Goal: Task Accomplishment & Management: Manage account settings

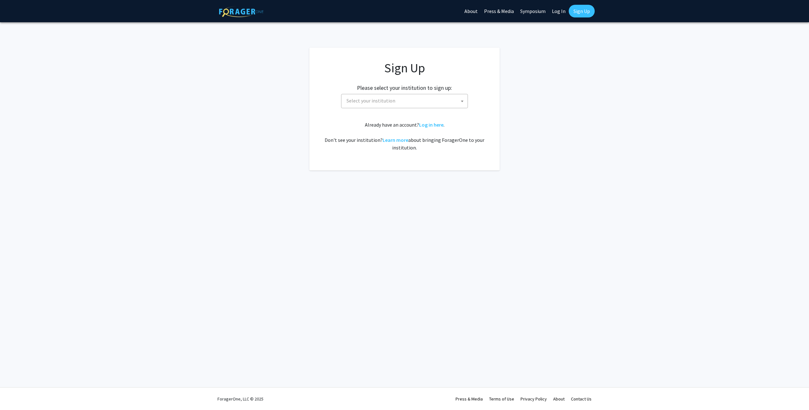
click at [390, 111] on div "Sign Up Please select your institution to sign up: [GEOGRAPHIC_DATA] [GEOGRAPHI…" at bounding box center [404, 105] width 165 height 91
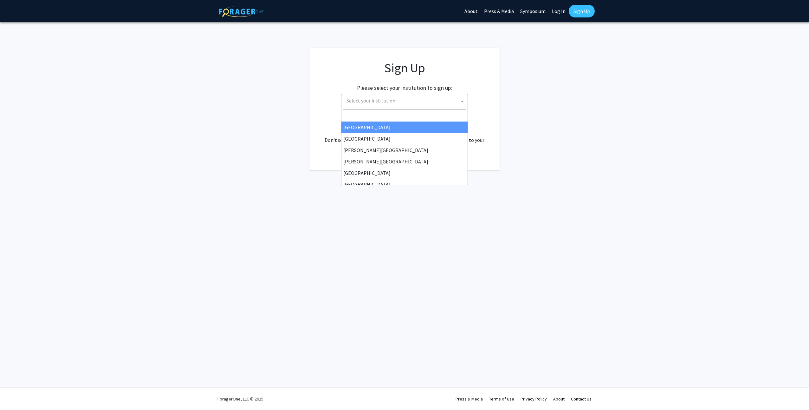
click at [390, 105] on span "Select your institution" at bounding box center [406, 100] width 124 height 13
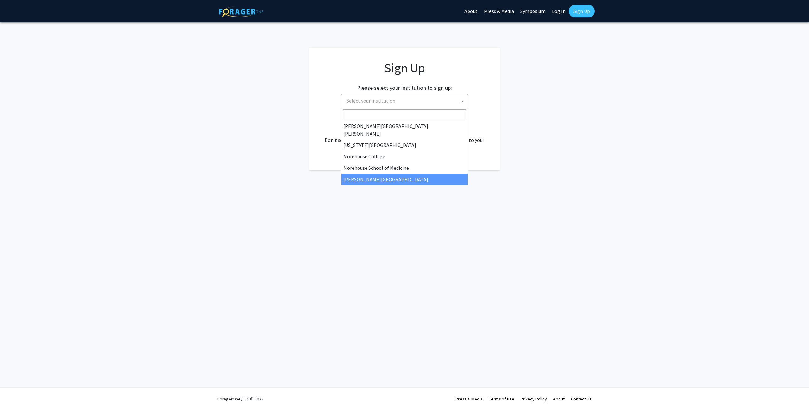
scroll to position [95, 0]
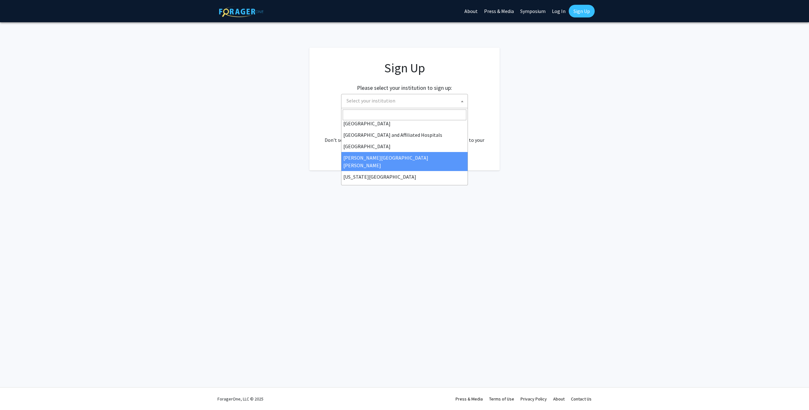
select select "1"
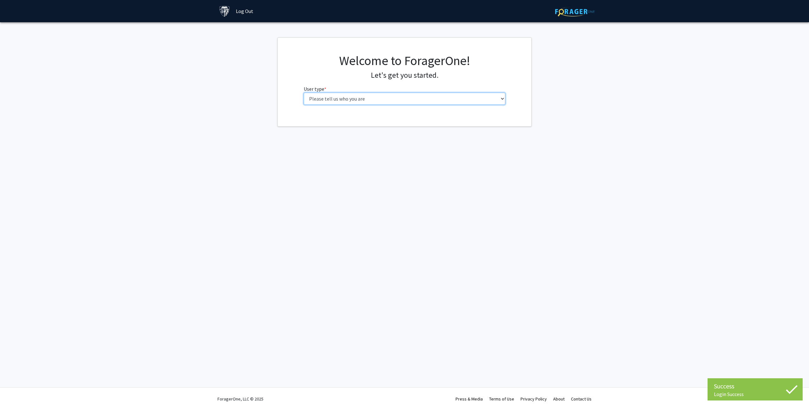
click at [363, 100] on select "Please tell us who you are Undergraduate Student Master's Student Doctoral Cand…" at bounding box center [405, 99] width 202 height 12
select select "3: doc"
click at [304, 93] on select "Please tell us who you are Undergraduate Student Master's Student Doctoral Cand…" at bounding box center [405, 99] width 202 height 12
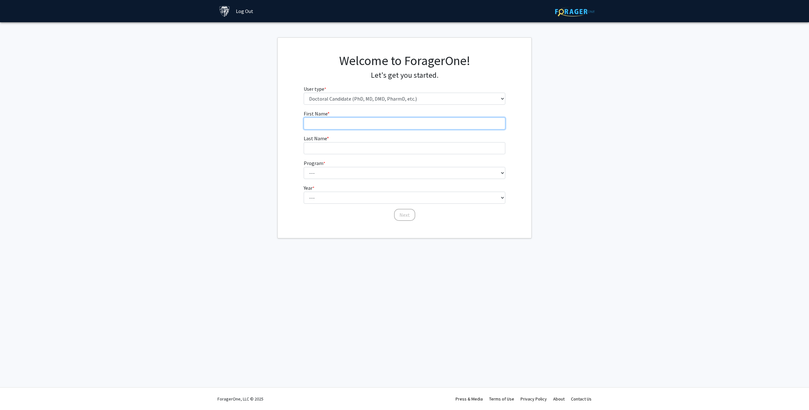
click at [349, 125] on input "First Name * required" at bounding box center [405, 123] width 202 height 12
type input "[PERSON_NAME]"
click at [407, 175] on select "--- Adult-Gerontological Acute Care Nurse Practitioner Adult-Gerontological Cri…" at bounding box center [405, 173] width 202 height 12
select select "21: 24"
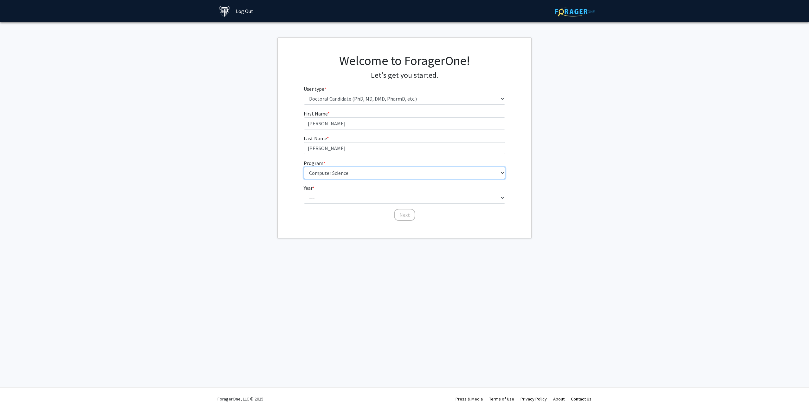
click at [304, 167] on select "--- Adult-Gerontological Acute Care Nurse Practitioner Adult-Gerontological Cri…" at bounding box center [405, 173] width 202 height 12
click at [355, 195] on select "--- First Year Second Year Third Year Fourth Year Fifth Year Sixth Year Seventh…" at bounding box center [405, 198] width 202 height 12
select select "1: first_year"
click at [304, 192] on select "--- First Year Second Year Third Year Fourth Year Fifth Year Sixth Year Seventh…" at bounding box center [405, 198] width 202 height 12
click at [417, 217] on div "First Name * required [PERSON_NAME] Name * required [PERSON_NAME] Program * req…" at bounding box center [405, 166] width 212 height 112
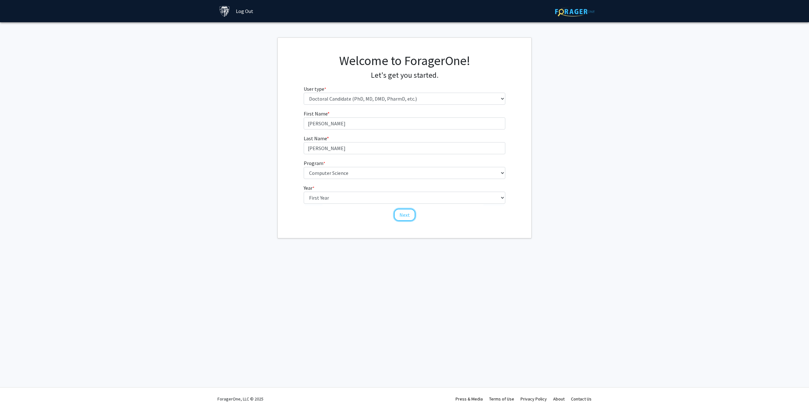
click at [401, 212] on button "Next" at bounding box center [404, 215] width 21 height 12
click at [326, 123] on span "Have you previously mentored and worked with one or more undergraduate student(…" at bounding box center [327, 122] width 6 height 6
click at [326, 123] on input "No" at bounding box center [327, 122] width 6 height 6
radio input "true"
click at [328, 143] on select "Select an option Peer/student recommendation Faculty/staff recommendation Unive…" at bounding box center [405, 144] width 202 height 12
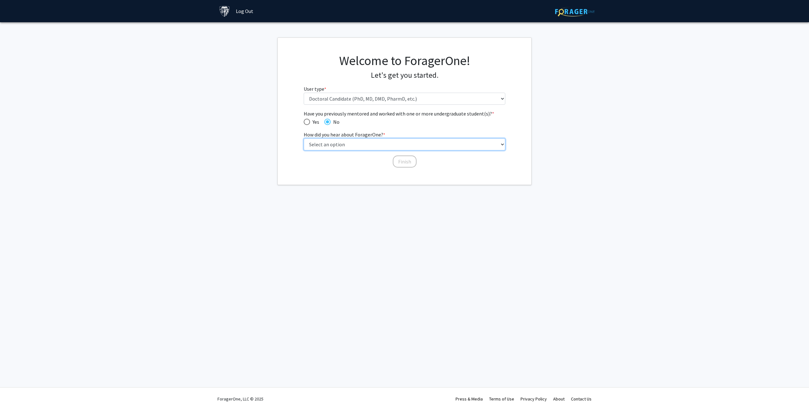
select select "3: university_website"
click at [304, 138] on select "Select an option Peer/student recommendation Faculty/staff recommendation Unive…" at bounding box center [405, 144] width 202 height 12
click at [409, 158] on button "Finish" at bounding box center [405, 161] width 24 height 12
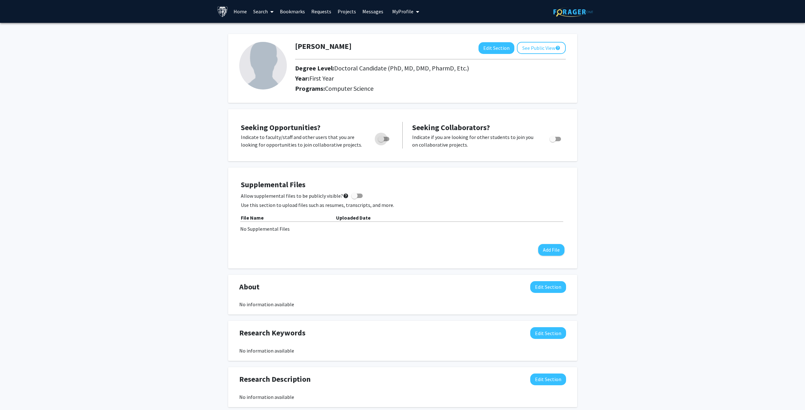
click at [385, 139] on span "Toggle" at bounding box center [383, 139] width 11 height 4
click at [381, 141] on input "Are you actively seeking opportunities?" at bounding box center [381, 141] width 0 height 0
checkbox input "true"
click at [407, 12] on span "My Profile" at bounding box center [402, 11] width 21 height 6
click at [407, 59] on link "Log Out" at bounding box center [424, 59] width 57 height 8
